Goal: Find specific page/section: Find specific page/section

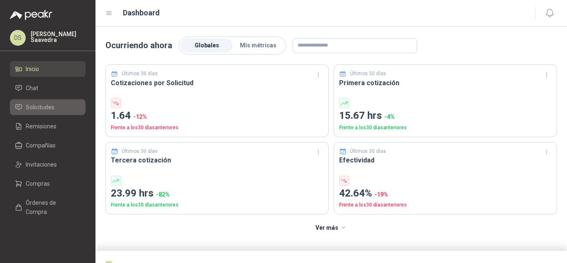
click at [55, 109] on li "Solicitudes" at bounding box center [48, 106] width 66 height 9
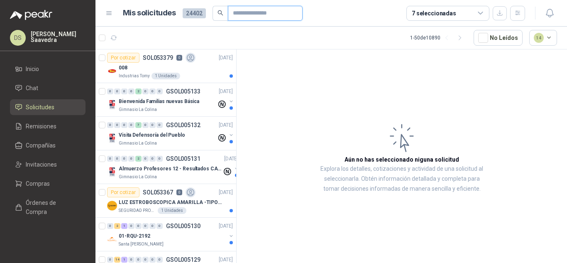
click at [238, 12] on input "text" at bounding box center [262, 13] width 58 height 14
click at [47, 181] on span "Compras" at bounding box center [38, 183] width 24 height 9
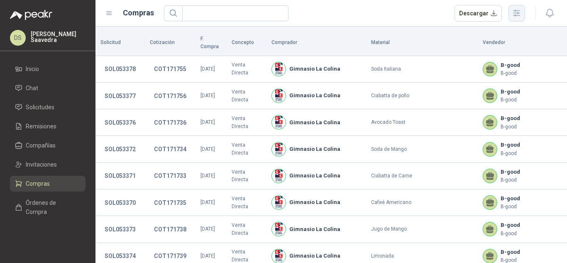
click at [515, 16] on icon "button" at bounding box center [516, 13] width 7 height 6
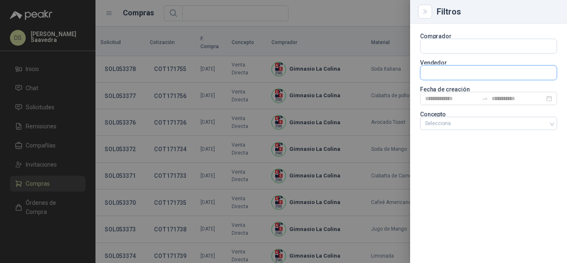
click at [456, 53] on input "text" at bounding box center [488, 46] width 136 height 14
type input "*******"
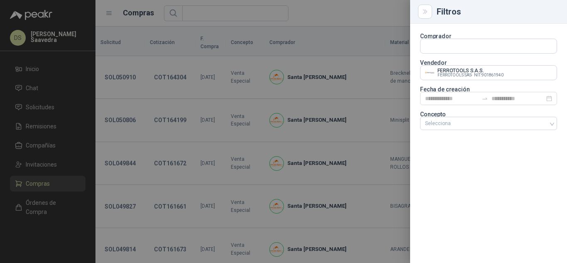
click at [382, 2] on div at bounding box center [283, 131] width 567 height 263
